Goal: Task Accomplishment & Management: Manage account settings

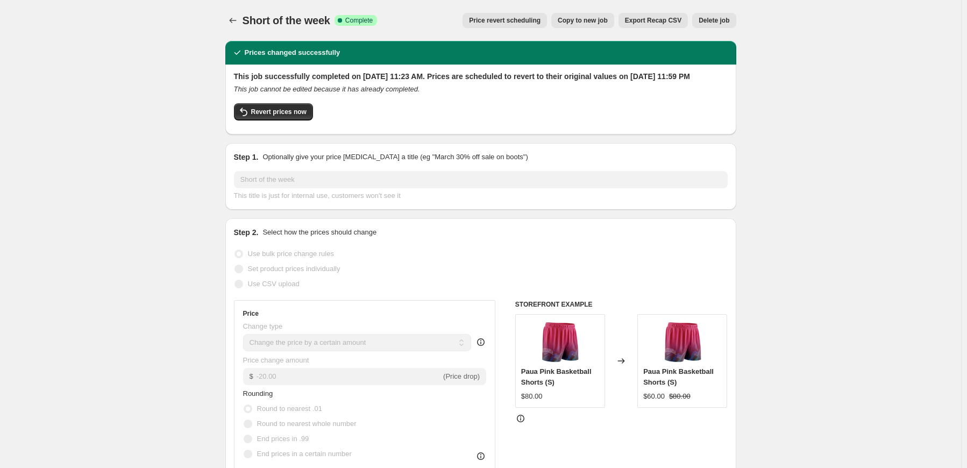
select select "by"
select select "tag"
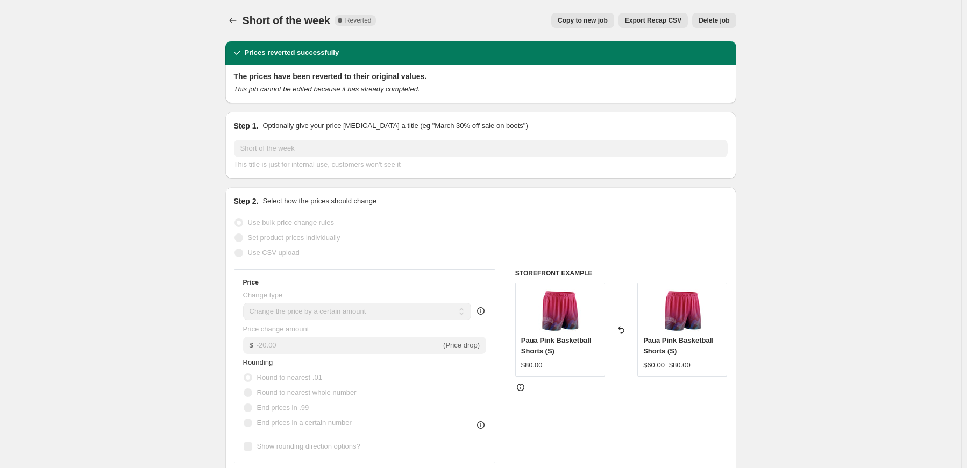
select select "by"
select select "tag"
click at [232, 15] on button "Price change jobs" at bounding box center [232, 20] width 15 height 15
